Goal: Navigation & Orientation: Find specific page/section

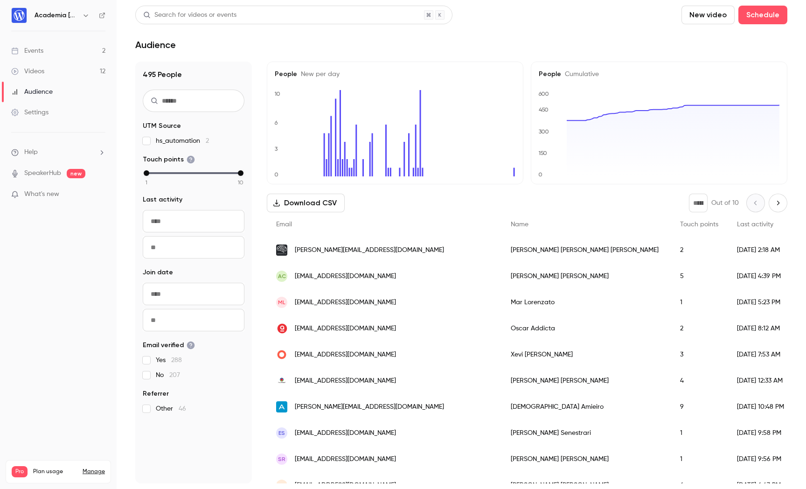
click at [32, 85] on link "Audience" at bounding box center [58, 92] width 117 height 21
click at [41, 68] on div "Videos" at bounding box center [27, 71] width 33 height 9
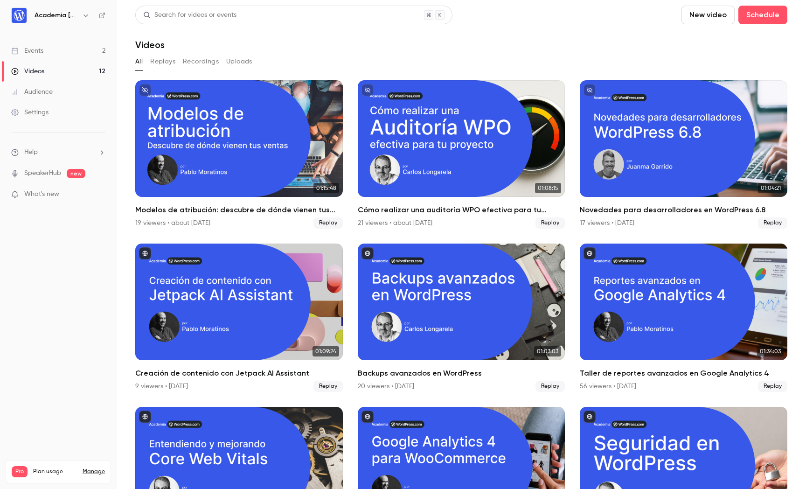
click at [77, 46] on link "Events 2" at bounding box center [58, 51] width 117 height 21
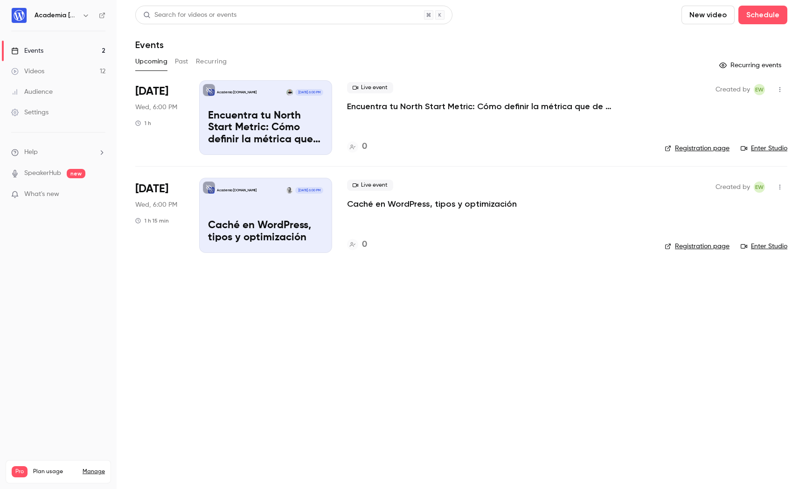
click at [184, 62] on button "Past" at bounding box center [182, 61] width 14 height 15
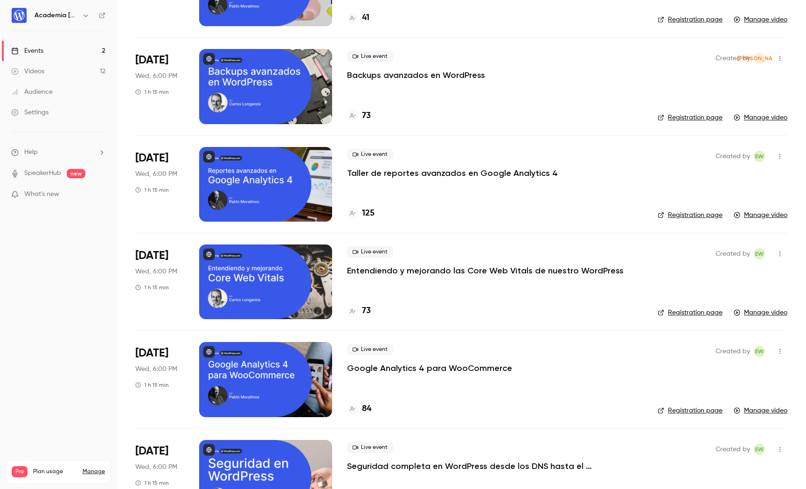
scroll to position [757, 0]
